Goal: Transaction & Acquisition: Subscribe to service/newsletter

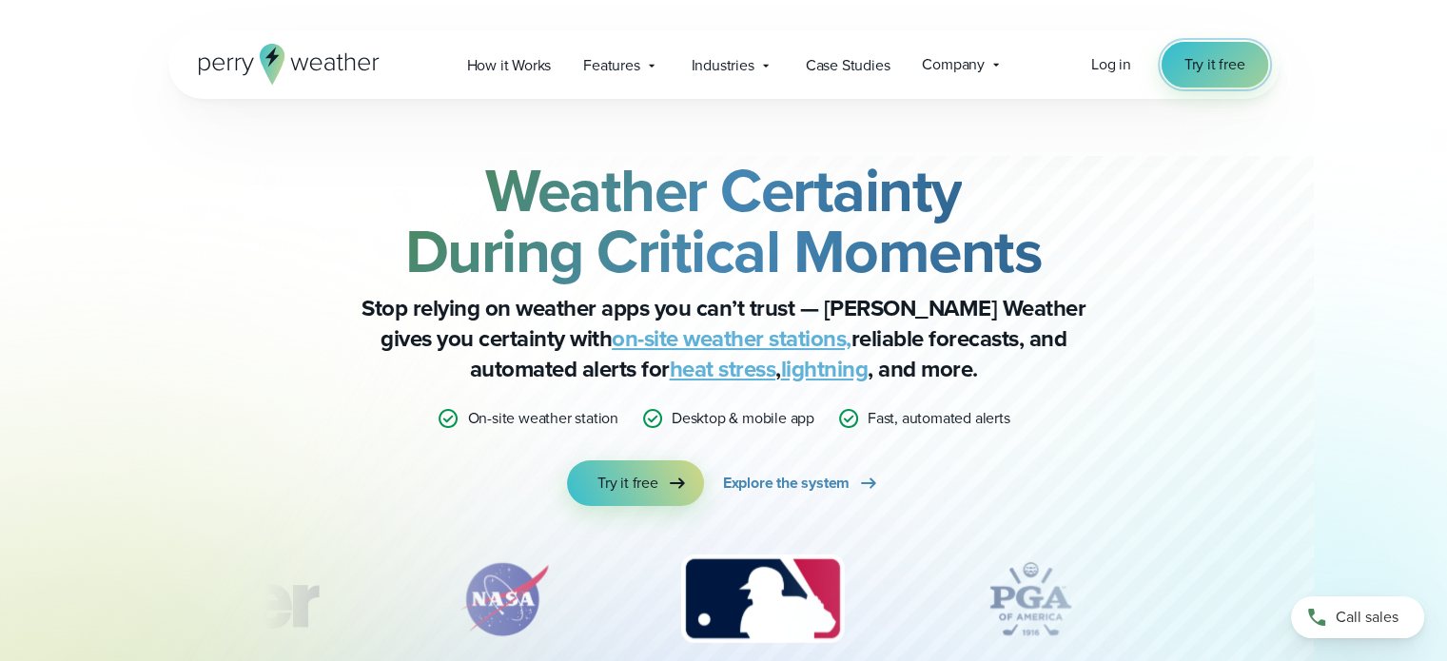
click at [1219, 43] on link "Try it free" at bounding box center [1215, 65] width 107 height 46
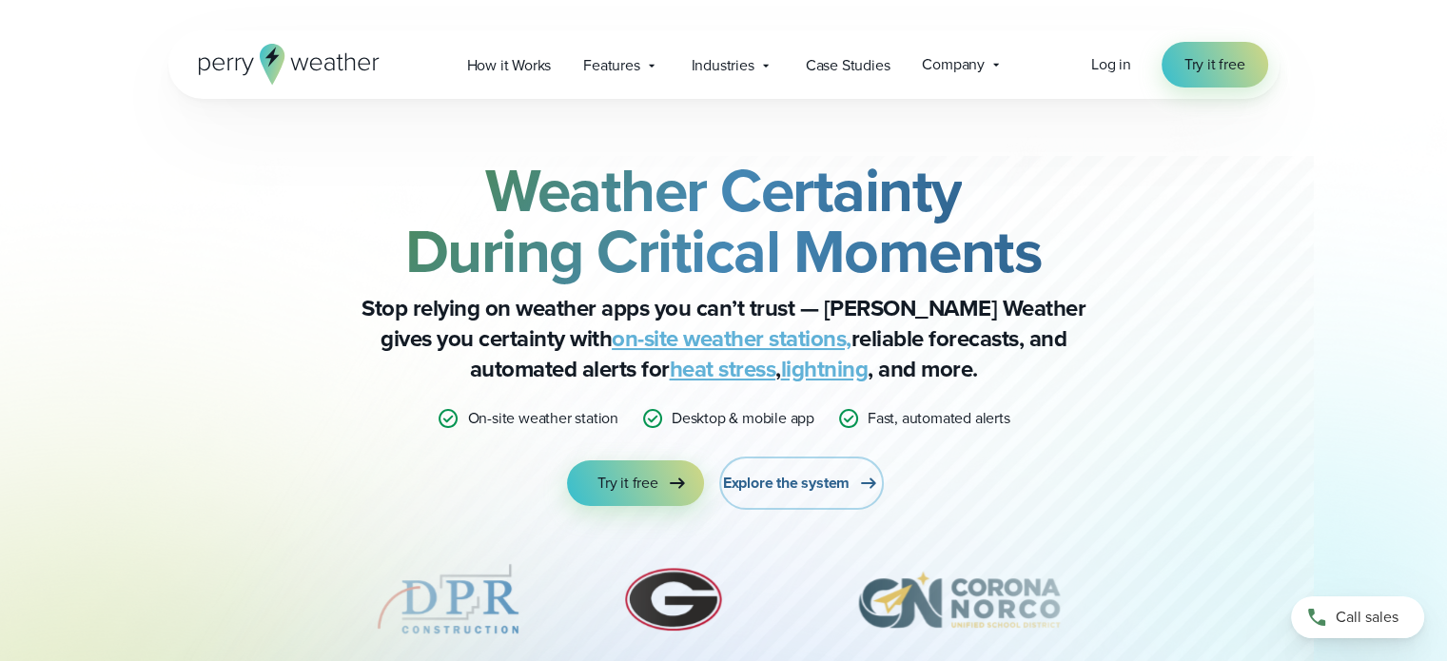
click at [812, 487] on span "Explore the system" at bounding box center [786, 483] width 127 height 23
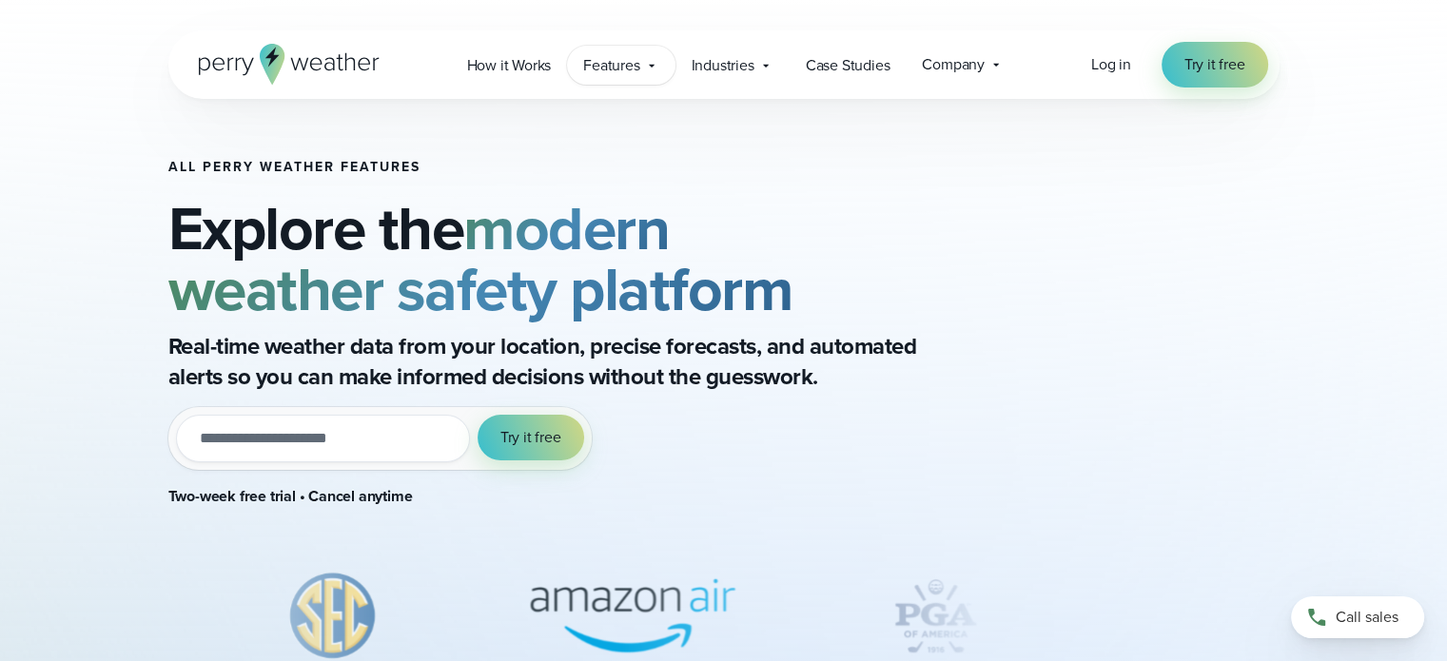
click at [651, 64] on icon at bounding box center [651, 65] width 15 height 15
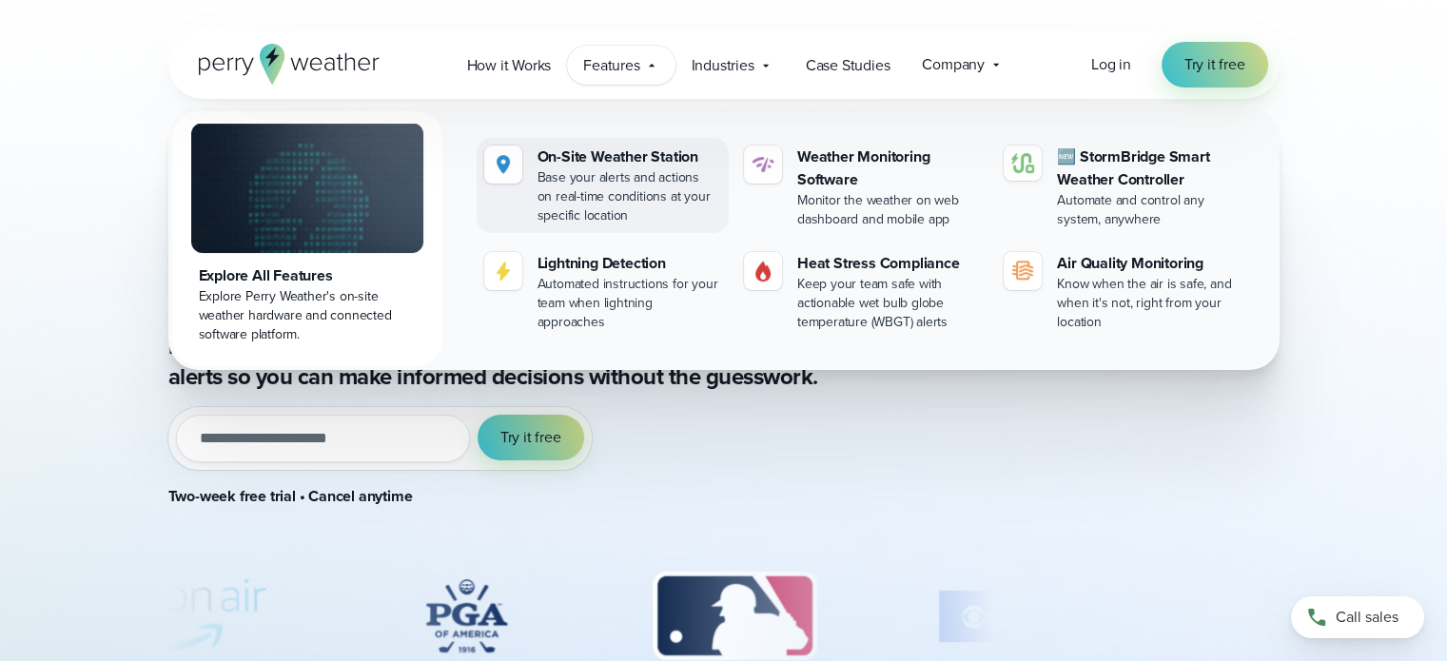
click at [615, 159] on div "On-Site Weather Station" at bounding box center [629, 157] width 184 height 23
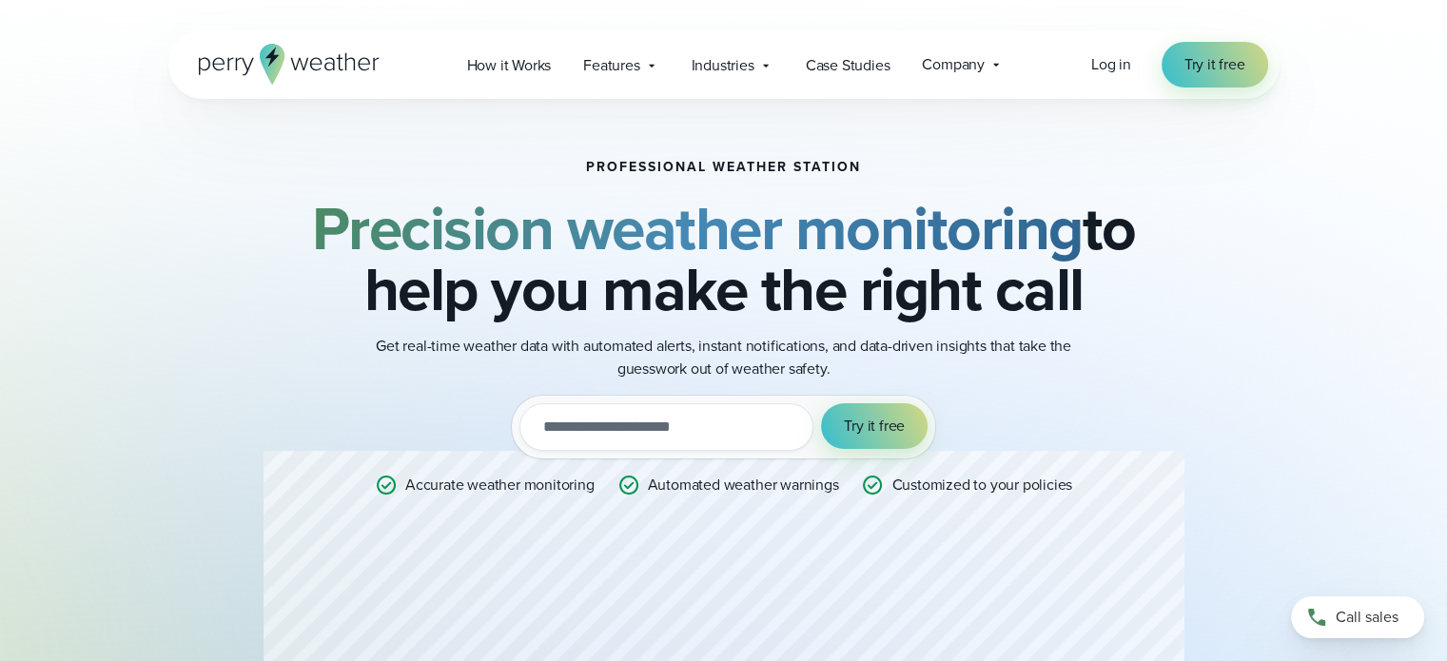
click at [574, 440] on input "email" at bounding box center [666, 427] width 294 height 48
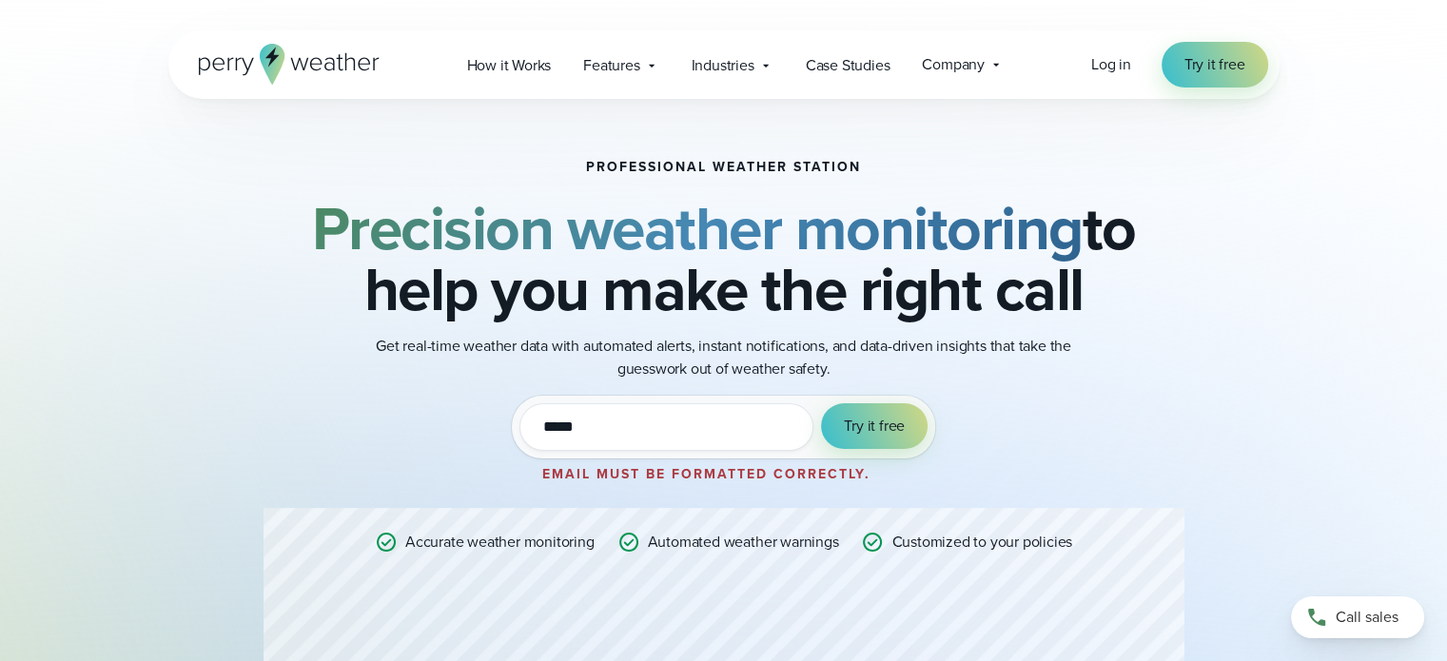
type input "**********"
click at [883, 428] on span "Try it free" at bounding box center [874, 426] width 61 height 23
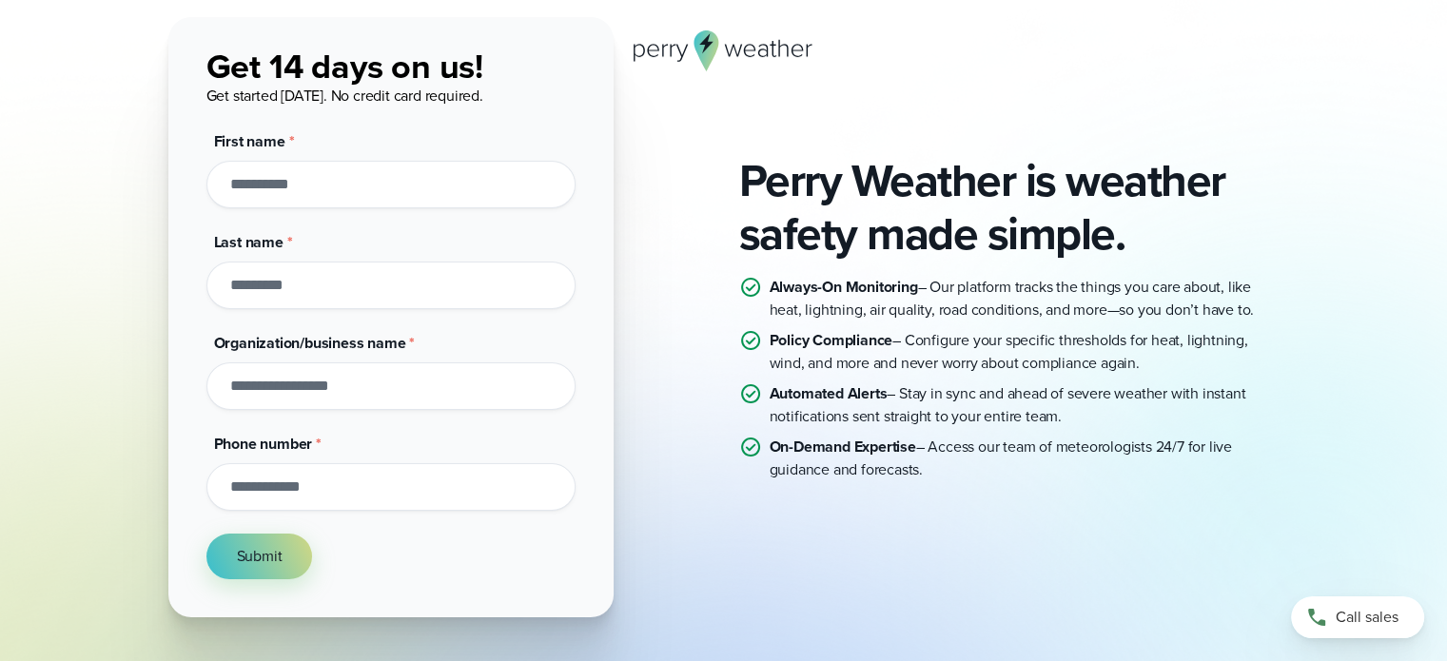
scroll to position [95, 0]
